Goal: Navigation & Orientation: Understand site structure

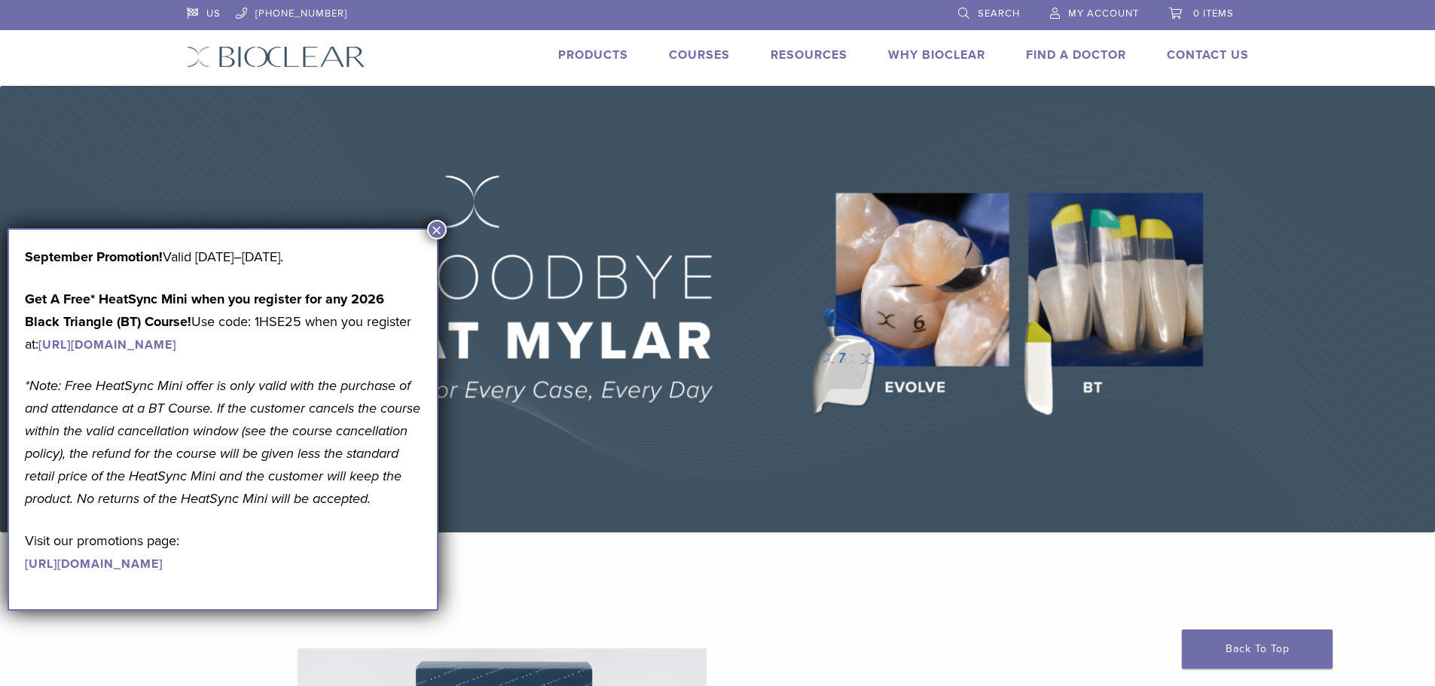
scroll to position [452, 0]
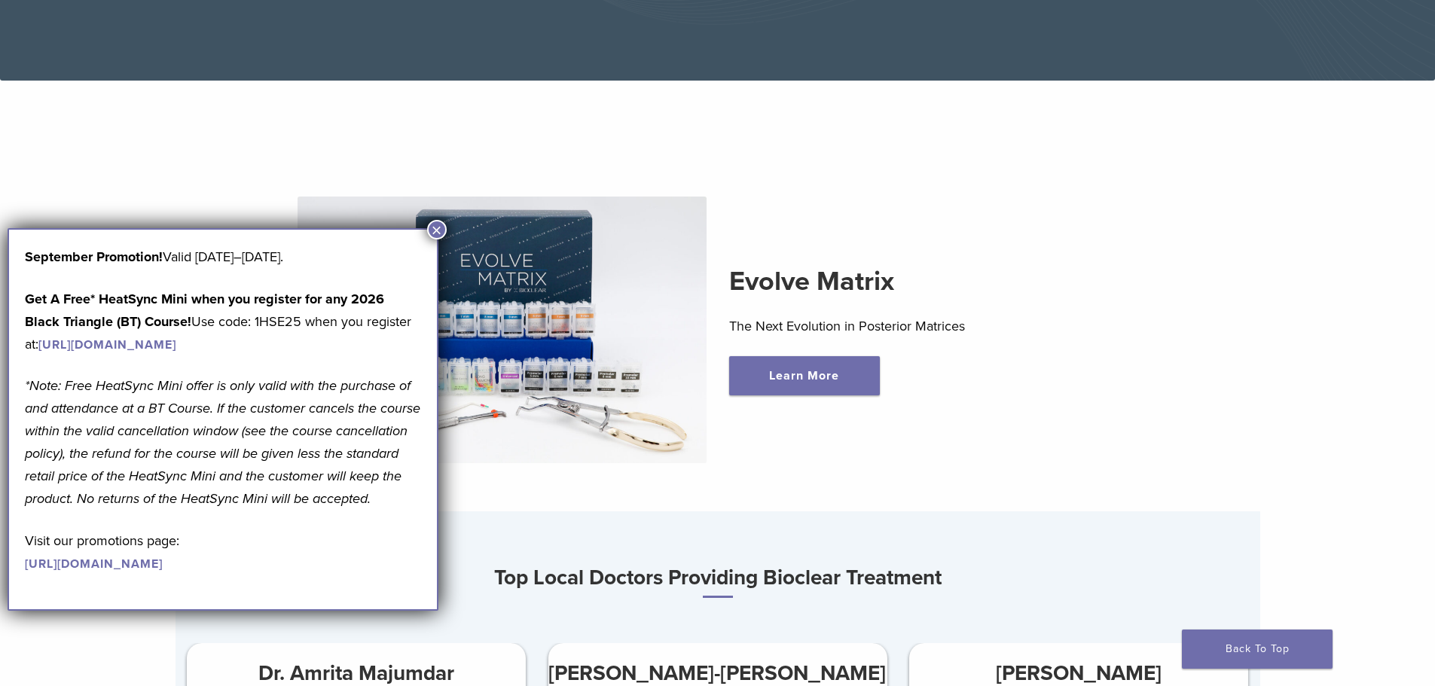
click at [435, 233] on button "×" at bounding box center [437, 230] width 20 height 20
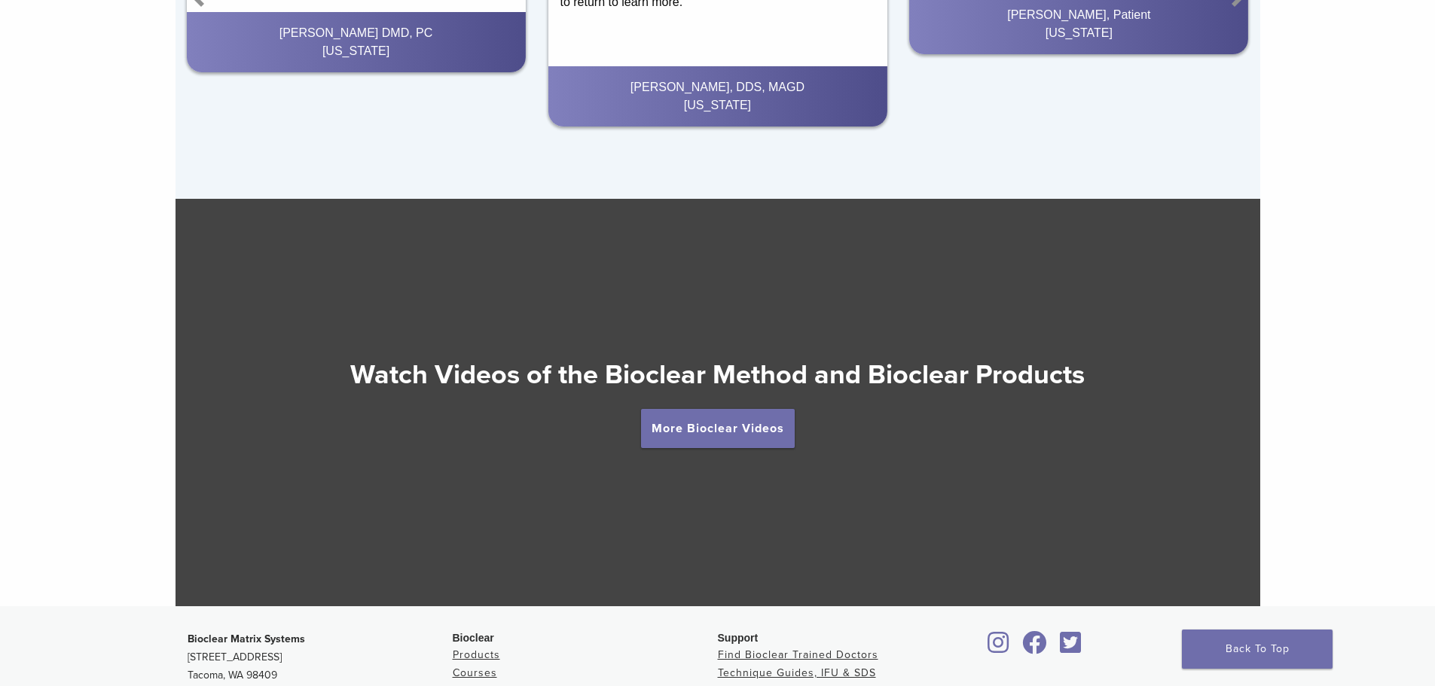
scroll to position [2844, 0]
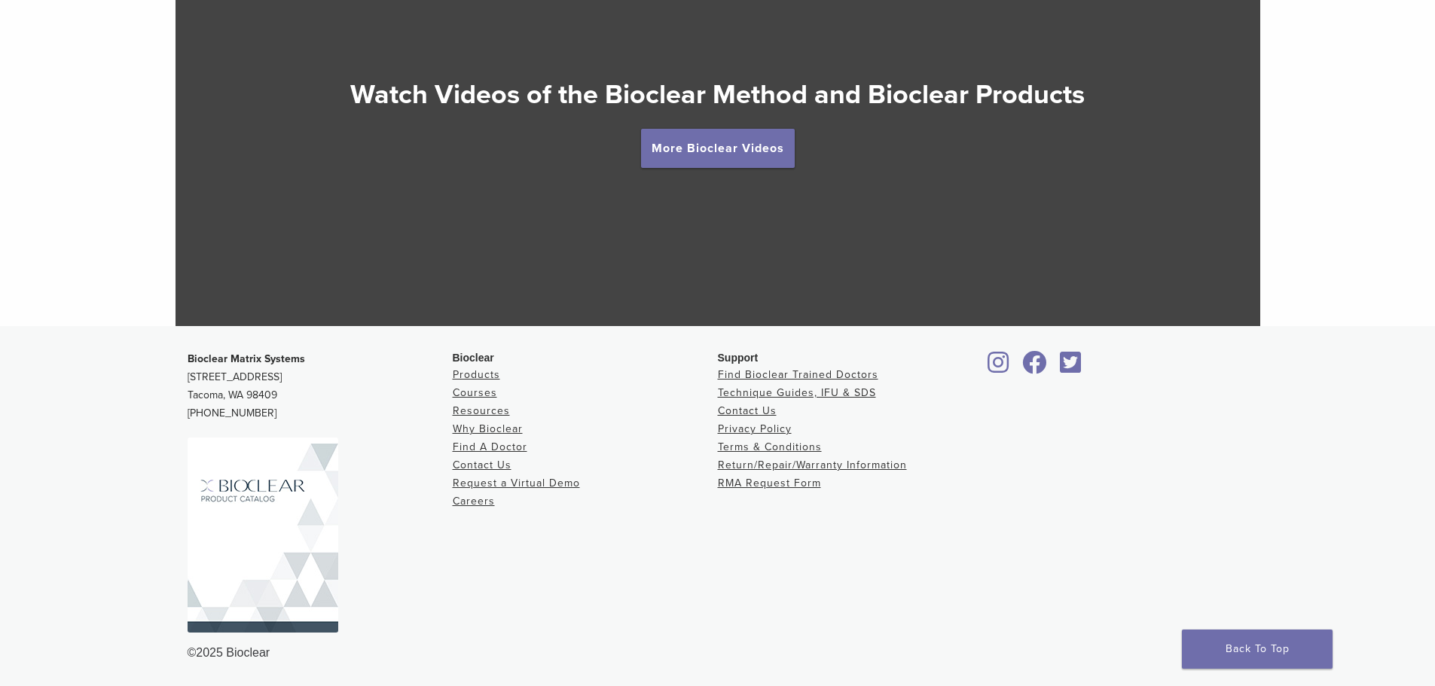
click at [268, 502] on img at bounding box center [263, 535] width 151 height 195
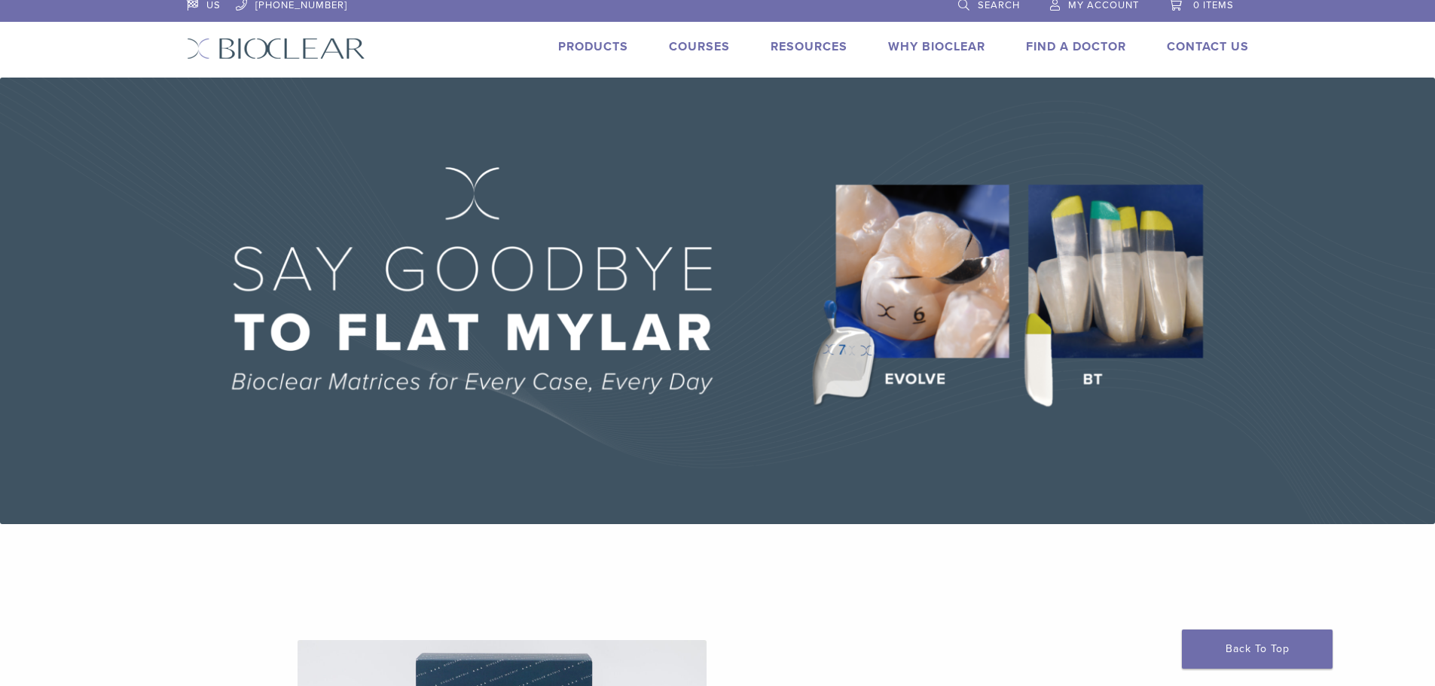
scroll to position [0, 0]
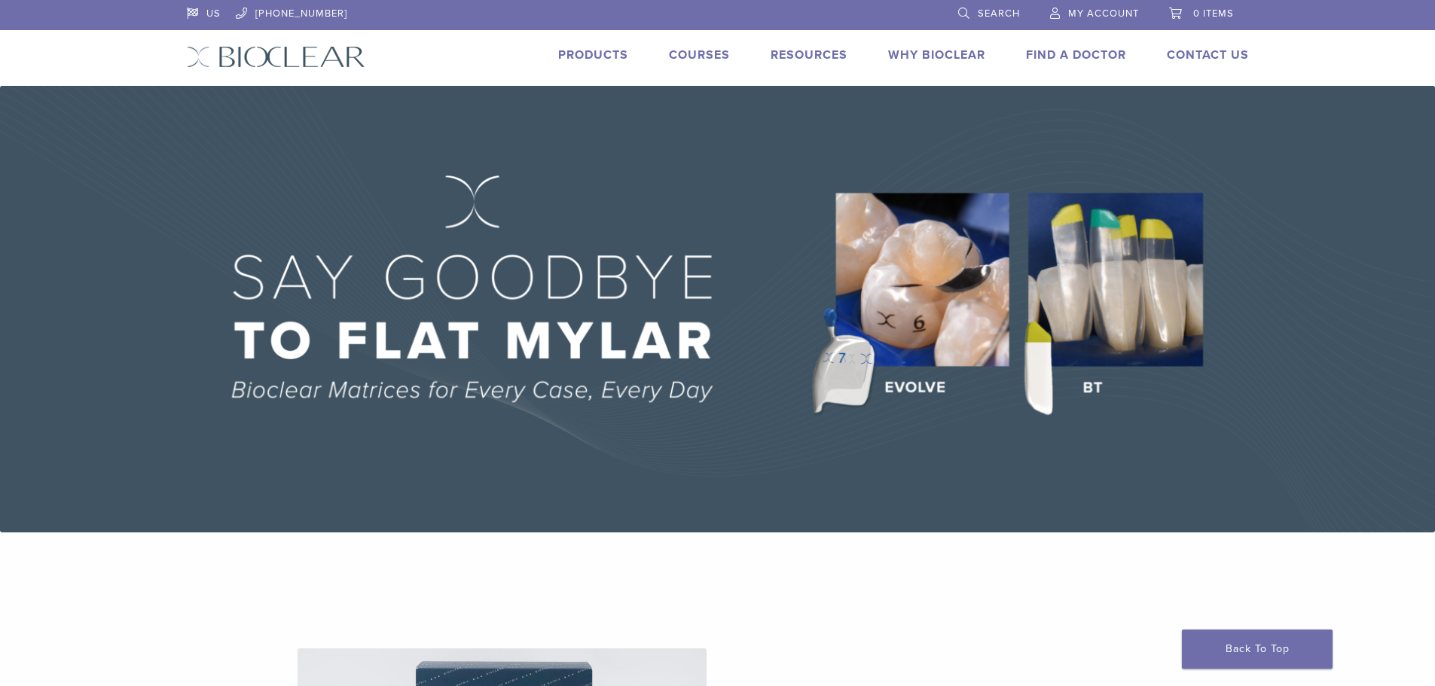
click at [911, 54] on link "Why Bioclear" at bounding box center [936, 54] width 97 height 15
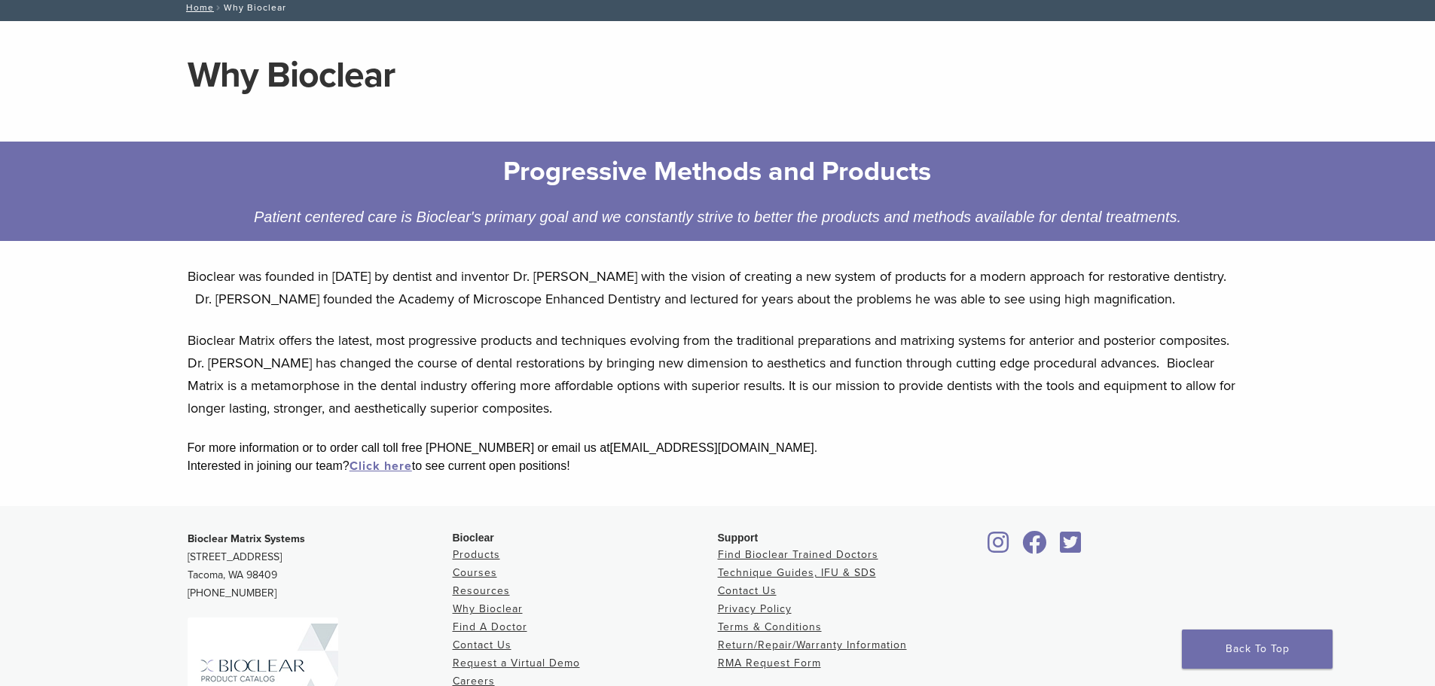
scroll to position [272, 0]
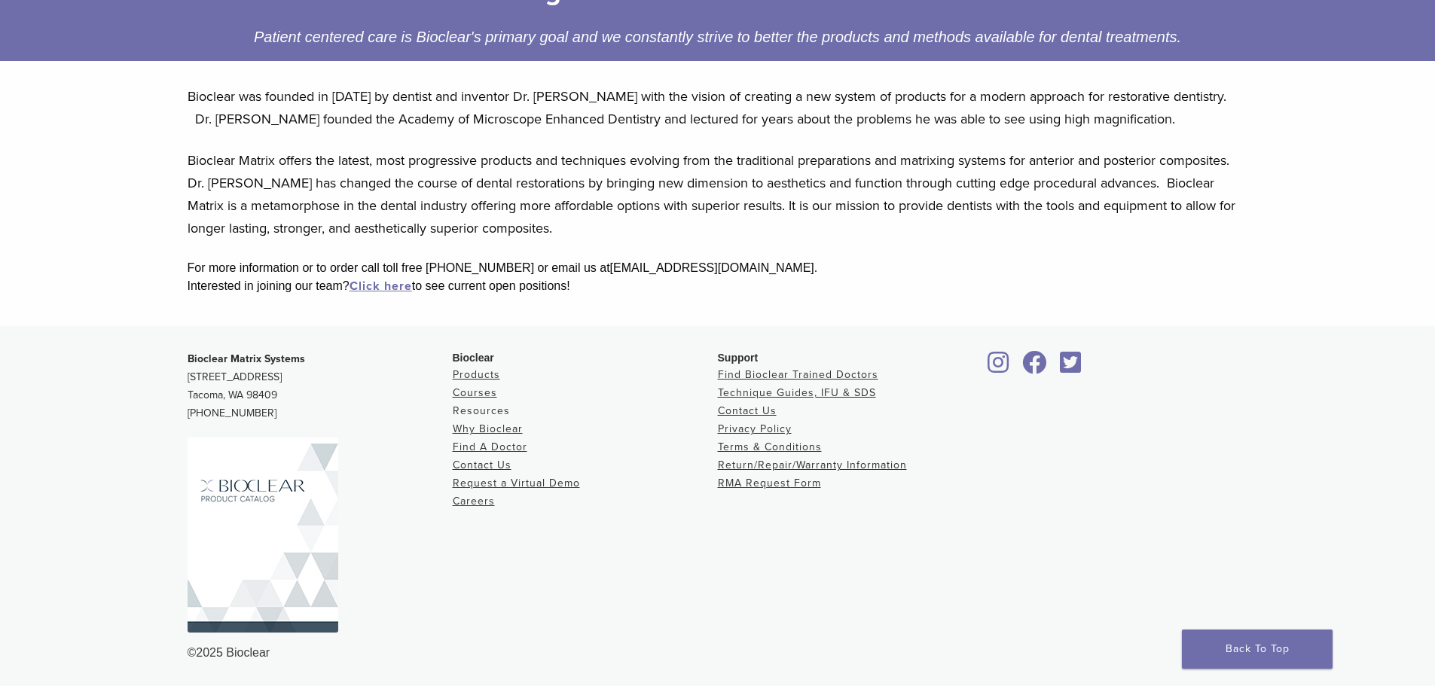
click at [496, 410] on link "Resources" at bounding box center [481, 410] width 57 height 13
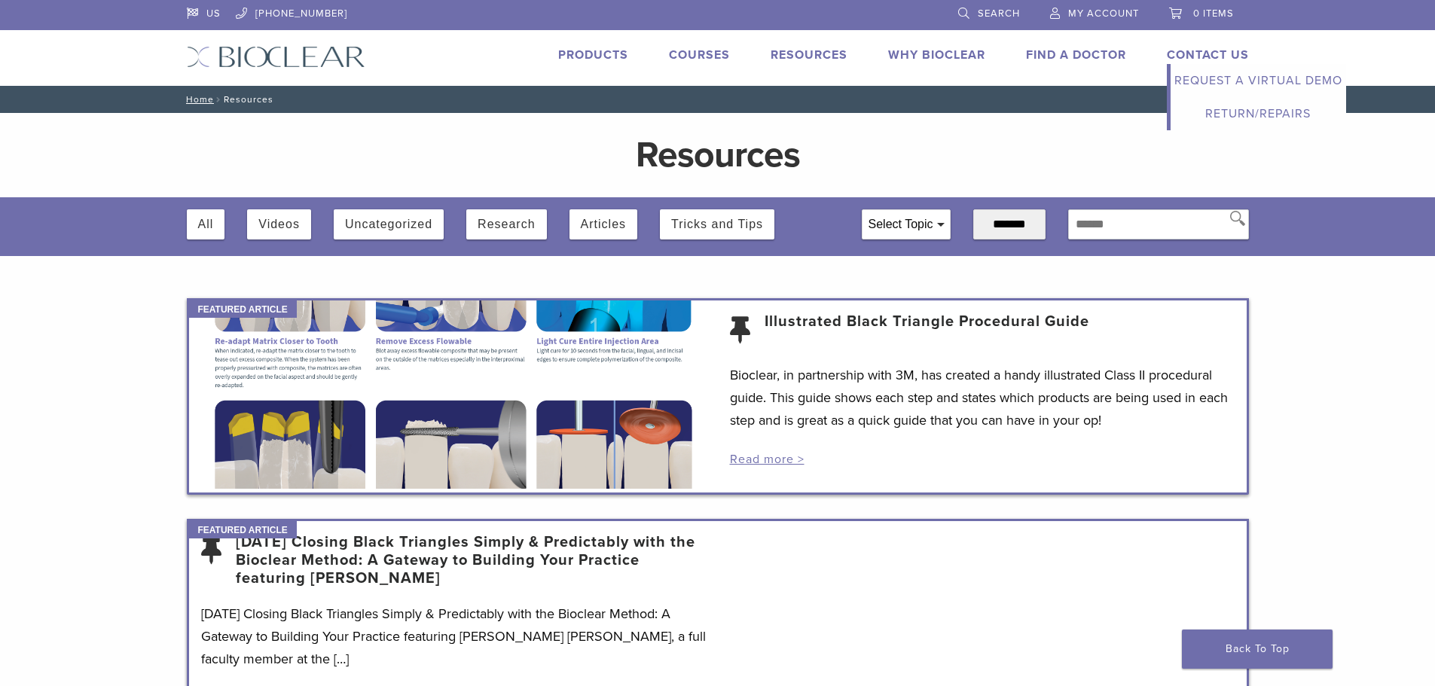
click at [1190, 56] on link "Contact Us" at bounding box center [1208, 54] width 82 height 15
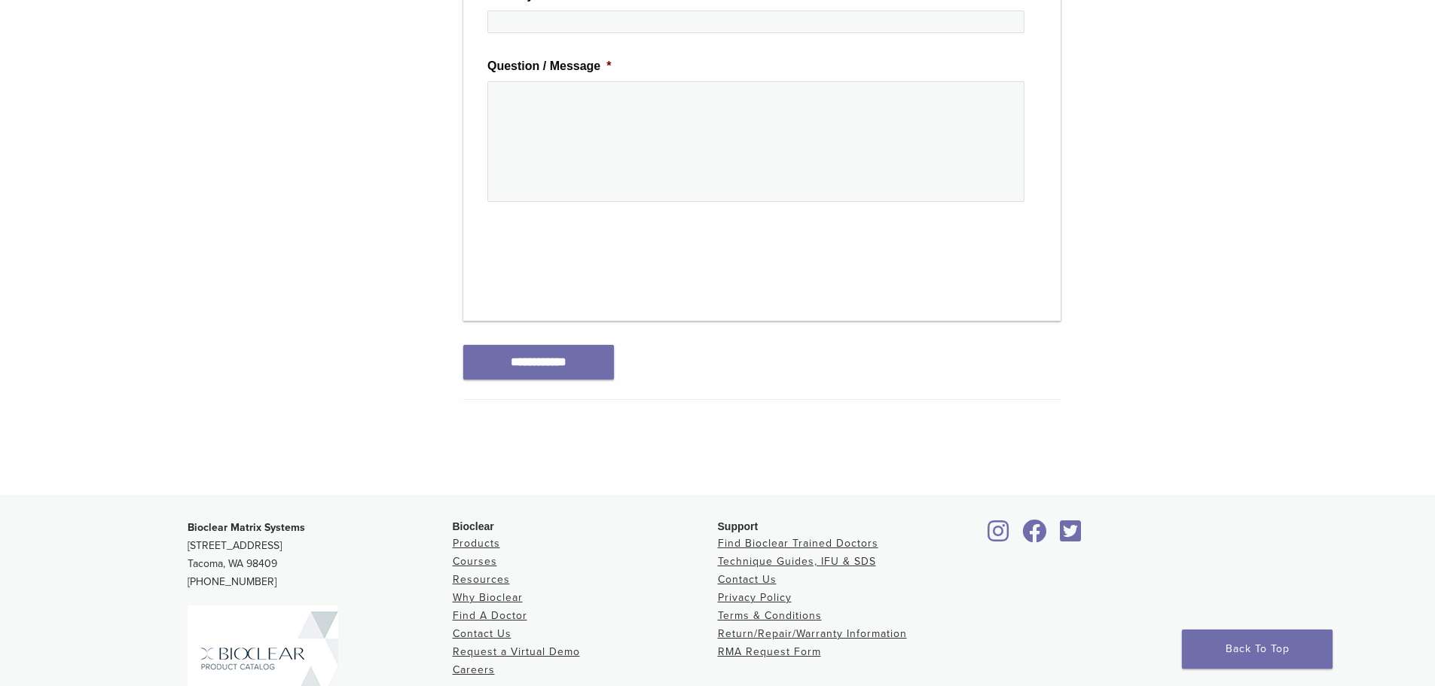
scroll to position [829, 0]
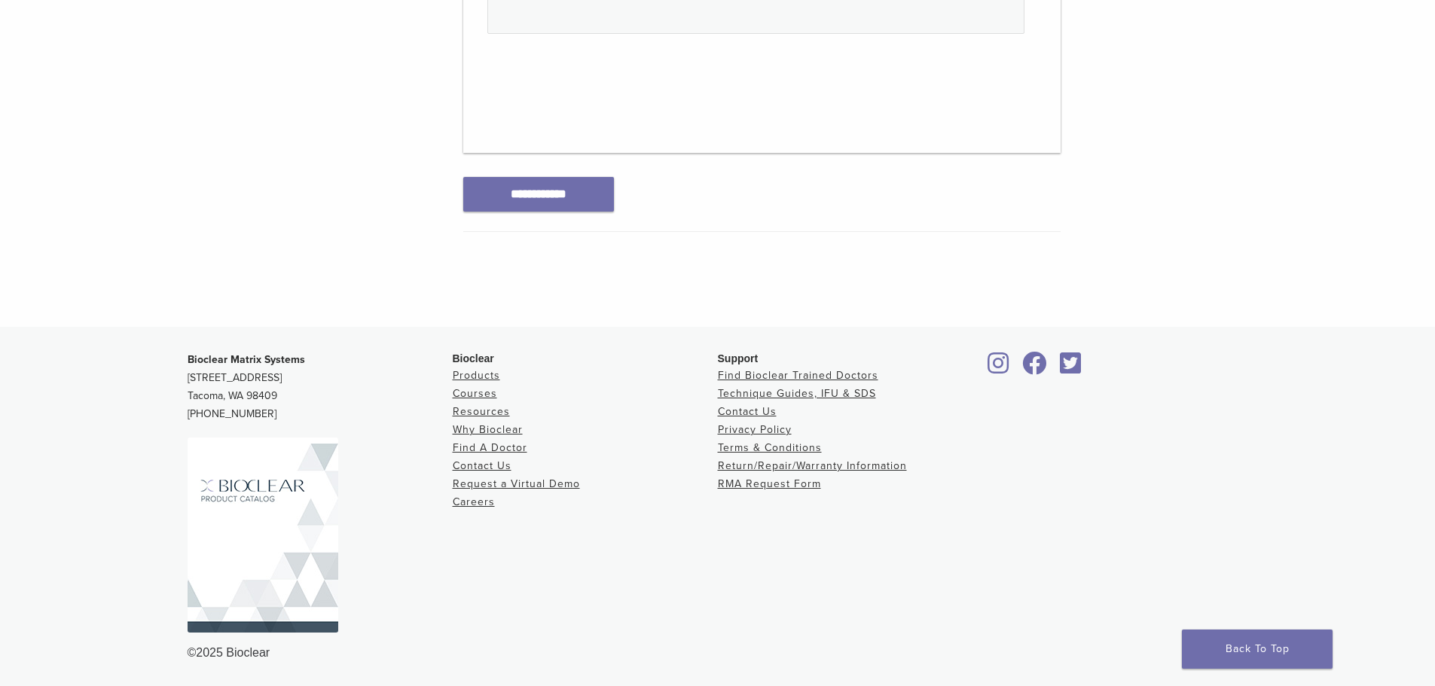
click at [283, 507] on img at bounding box center [263, 535] width 151 height 195
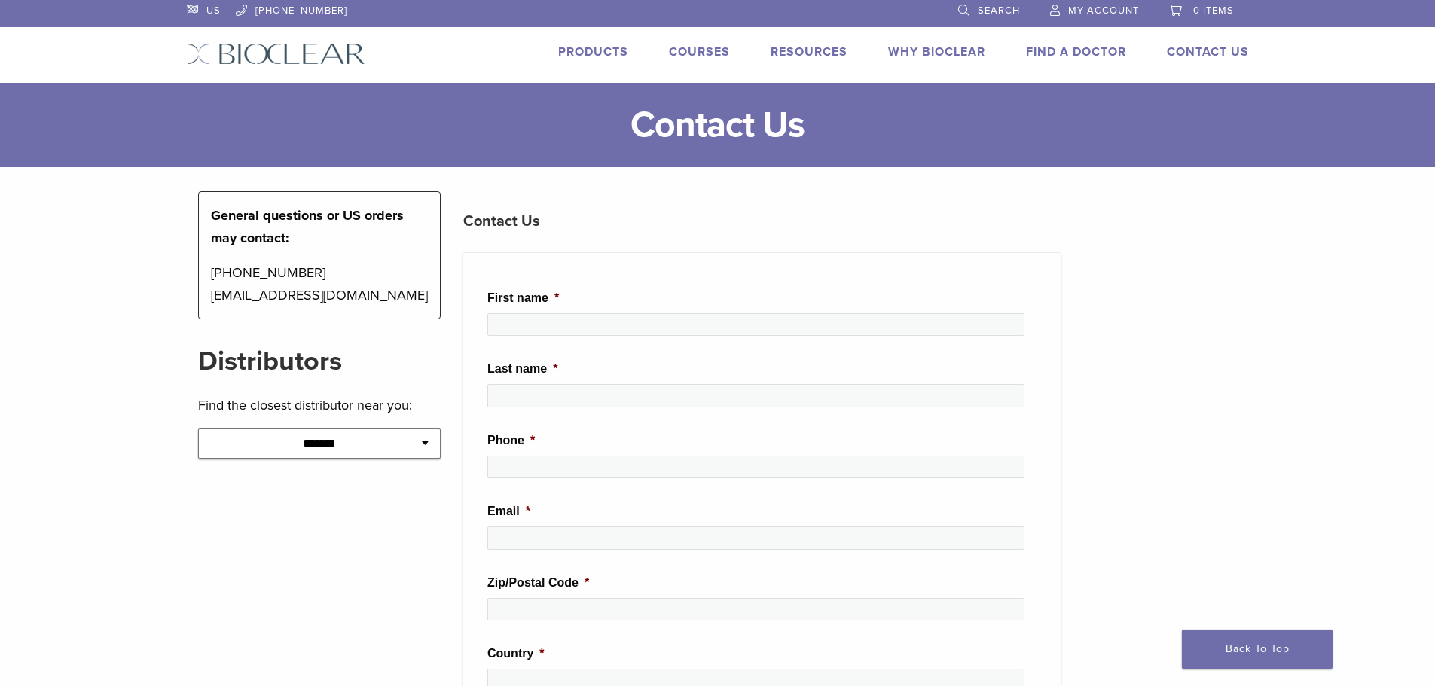
scroll to position [0, 0]
